Goal: Complete application form

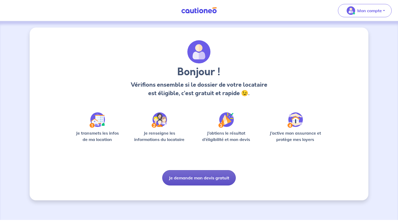
click at [196, 179] on button "Je demande mon devis gratuit" at bounding box center [199, 177] width 74 height 15
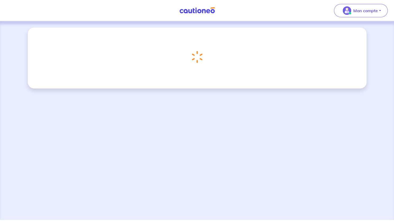
select select "FR"
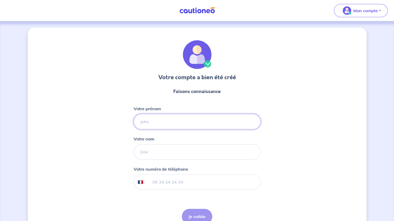
click at [164, 123] on input "Votre prénom" at bounding box center [197, 121] width 127 height 15
type input "[PERSON_NAME]"
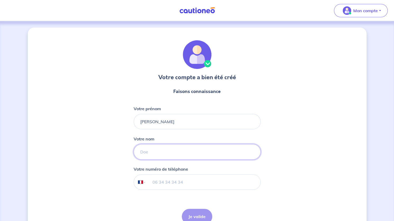
type input "SCHLOSSER"
type input "06 61 55 25 64"
click at [202, 216] on button "Je valide" at bounding box center [197, 215] width 30 height 15
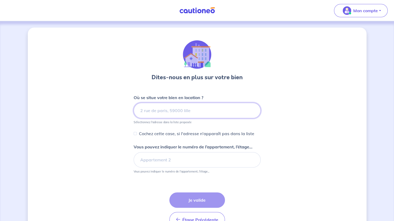
click at [158, 115] on input at bounding box center [197, 110] width 127 height 15
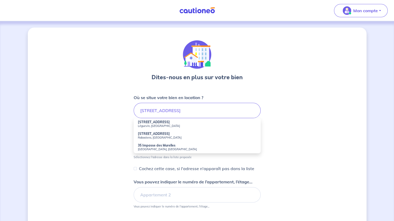
click at [148, 125] on small "Léguevin, [GEOGRAPHIC_DATA]" at bounding box center [197, 126] width 119 height 4
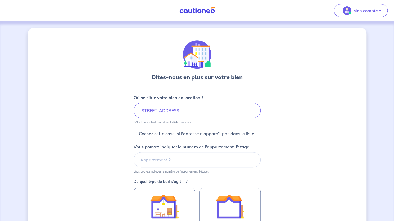
scroll to position [53, 0]
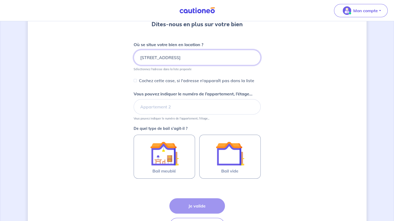
click at [144, 57] on input "[STREET_ADDRESS]" at bounding box center [197, 57] width 127 height 15
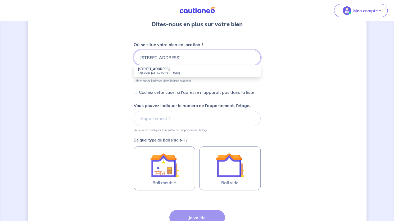
type input "[STREET_ADDRESS]"
click at [156, 72] on small "Léguevin, [GEOGRAPHIC_DATA]" at bounding box center [197, 73] width 119 height 4
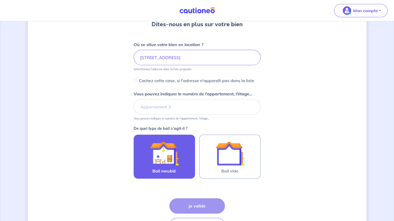
click at [162, 155] on img at bounding box center [164, 153] width 29 height 29
click at [0, 0] on input "Bail meublé" at bounding box center [0, 0] width 0 height 0
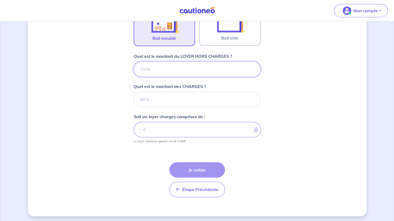
scroll to position [186, 0]
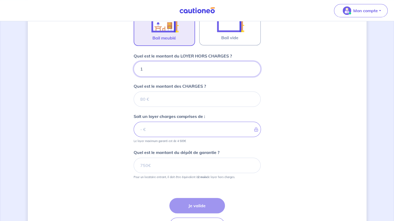
type input "10"
type input "1000"
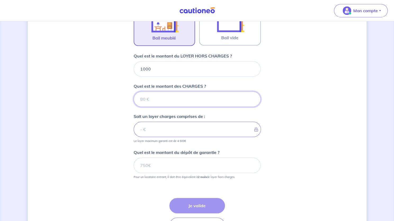
click at [153, 95] on input "Quel est le montant des CHARGES ?" at bounding box center [197, 98] width 127 height 15
type input "30"
type input "1030"
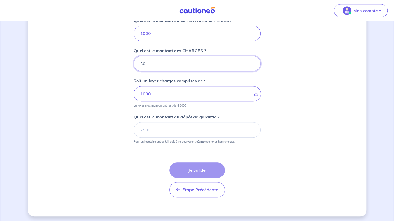
scroll to position [222, 0]
type input "30"
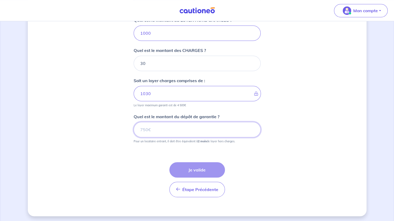
click at [172, 130] on input "Quel est le montant du dépôt de garantie ?" at bounding box center [197, 129] width 127 height 15
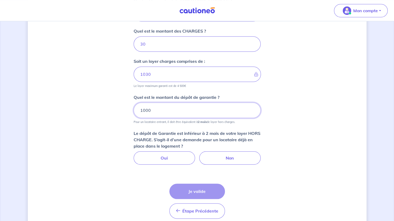
scroll to position [248, 0]
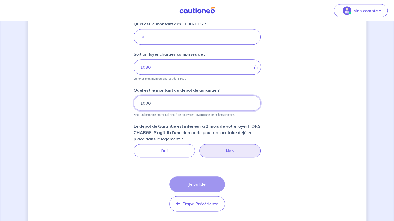
type input "1000"
click at [231, 148] on label "Non" at bounding box center [229, 150] width 61 height 13
click at [199, 147] on input "Non" at bounding box center [196, 145] width 3 height 3
radio input "true"
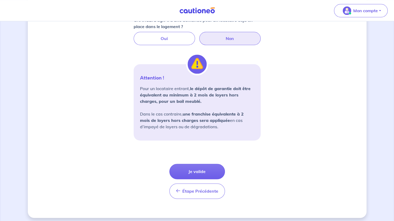
scroll to position [362, 0]
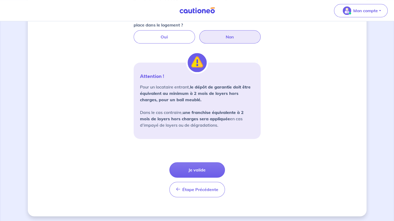
click at [194, 167] on button "Je valide" at bounding box center [197, 169] width 56 height 15
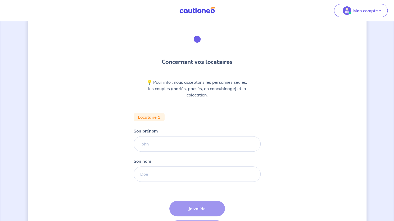
scroll to position [53, 0]
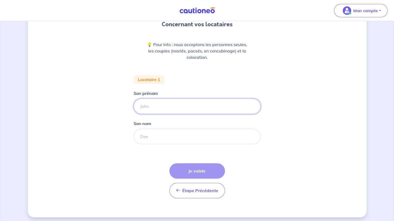
click at [181, 106] on input "Son prénom" at bounding box center [197, 105] width 127 height 15
type input "[PERSON_NAME]"
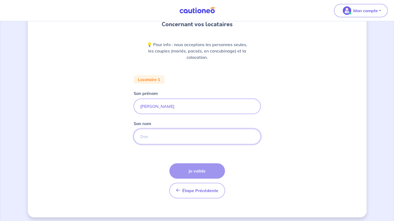
click at [157, 135] on input "Son nom" at bounding box center [197, 136] width 127 height 15
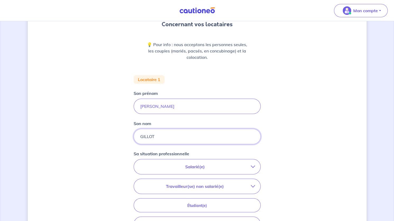
type input "GILLOT"
drag, startPoint x: 147, startPoint y: 105, endPoint x: 160, endPoint y: 130, distance: 27.6
click at [147, 106] on input "[PERSON_NAME]" at bounding box center [197, 105] width 127 height 15
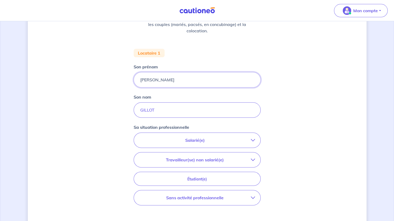
type input "[PERSON_NAME]"
click at [195, 138] on p "Salarié(e)" at bounding box center [195, 140] width 112 height 6
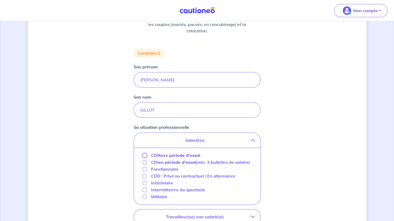
click at [143, 156] on input "CDI hors période d'essai" at bounding box center [144, 155] width 4 height 4
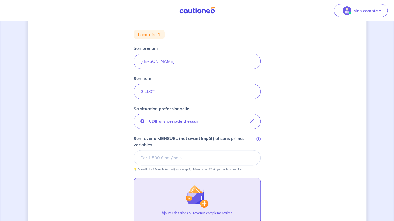
scroll to position [106, 0]
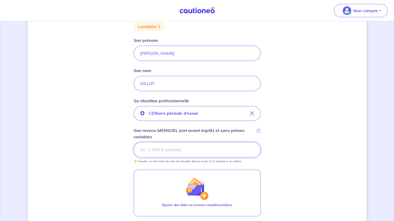
click at [161, 150] on input "Son revenu MENSUEL (net avant impôt) et sans primes variables i" at bounding box center [197, 149] width 127 height 15
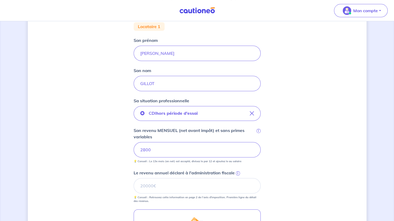
click at [281, 173] on div "Concernant vos locataires 💡 Pour info : nous acceptons les personnes seules, le…" at bounding box center [197, 128] width 339 height 413
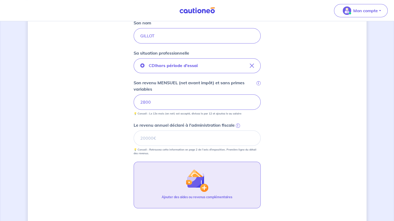
scroll to position [159, 0]
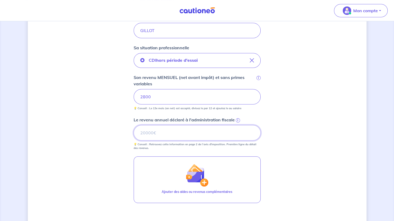
click at [192, 132] on input "Le revenu annuel déclaré à l'administration fiscale i" at bounding box center [197, 132] width 127 height 15
click at [167, 96] on input "2800" at bounding box center [197, 96] width 127 height 15
